Goal: Find specific page/section: Find specific page/section

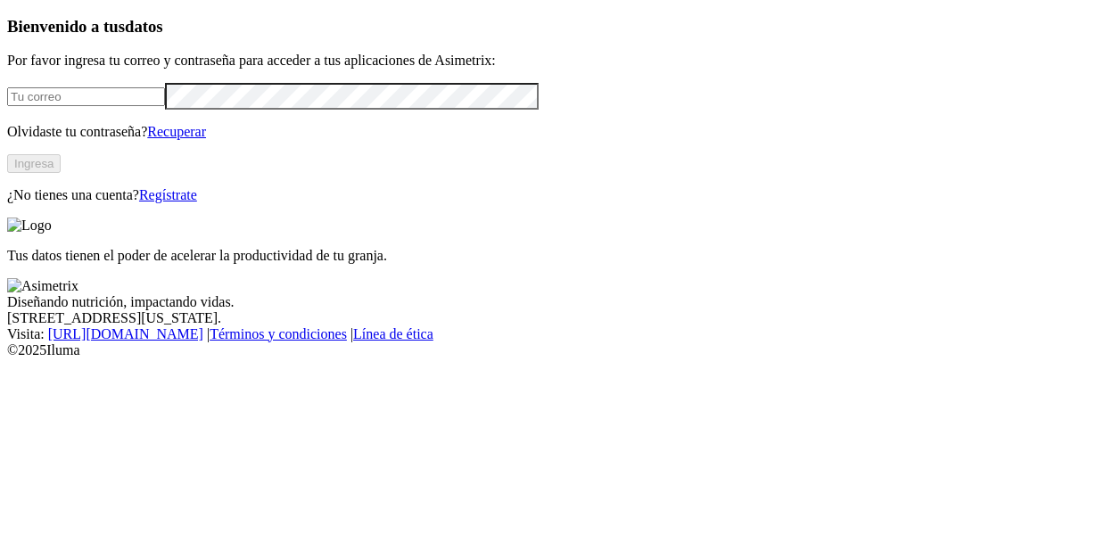
type input "mauricio.acevedo@contegral.co"
click at [61, 173] on button "Ingresa" at bounding box center [34, 163] width 54 height 19
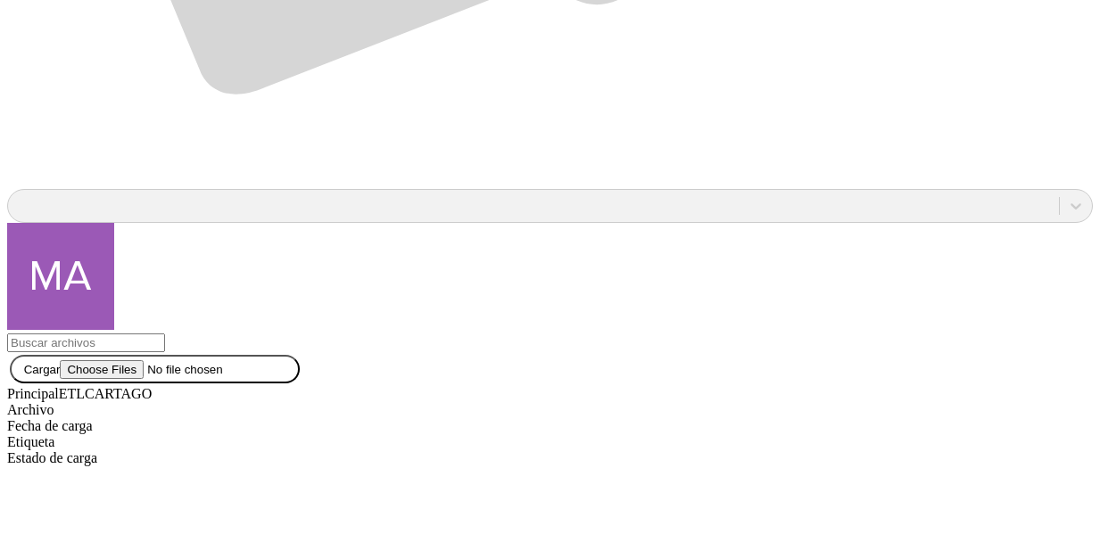
scroll to position [1498, 0]
